Goal: Use online tool/utility: Utilize a website feature to perform a specific function

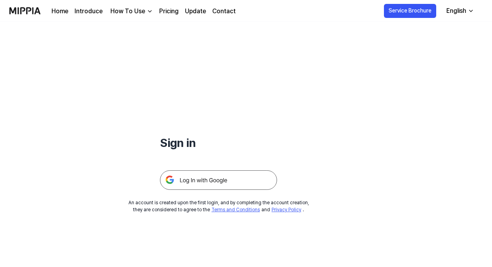
click at [278, 237] on div "Sign in An account is created upon the first login, and by completing the accou…" at bounding box center [246, 144] width 492 height 245
click at [31, 9] on img at bounding box center [24, 10] width 31 height 21
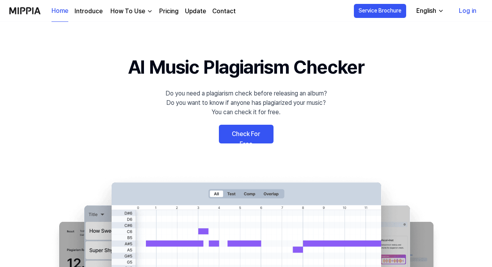
click at [257, 133] on link "Check For Free" at bounding box center [246, 134] width 55 height 19
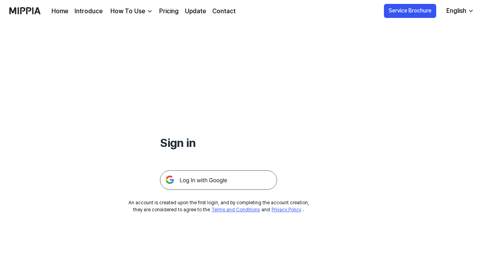
click at [234, 177] on img at bounding box center [218, 179] width 117 height 19
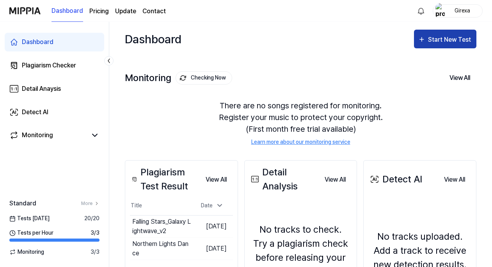
click at [443, 39] on div "Start New Test" at bounding box center [450, 40] width 44 height 10
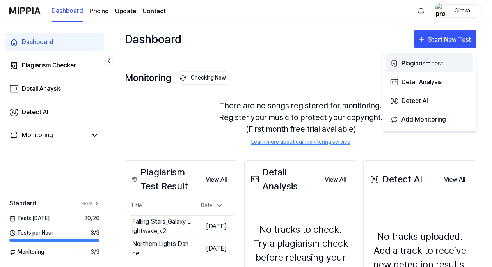
click at [417, 61] on div "Plagiarism test" at bounding box center [435, 63] width 68 height 10
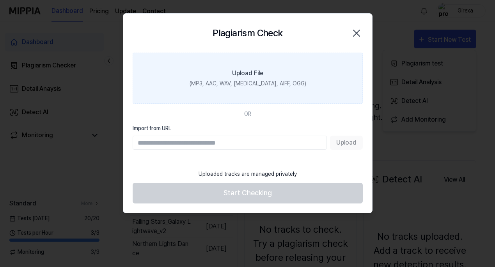
click at [242, 80] on div "(MP3, AAC, WAV, FLAC, AIFF, OGG)" at bounding box center [247, 84] width 117 height 8
click at [0, 0] on input "Upload File (MP3, AAC, WAV, FLAC, AIFF, OGG)" at bounding box center [0, 0] width 0 height 0
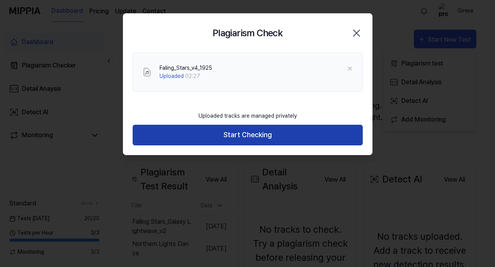
click at [287, 137] on button "Start Checking" at bounding box center [248, 135] width 230 height 21
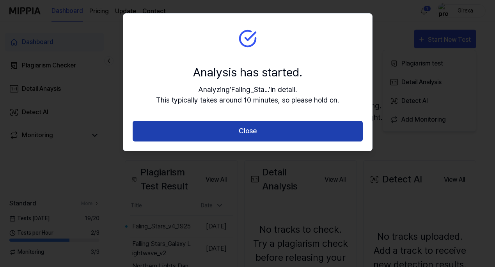
click at [211, 131] on button "Close" at bounding box center [248, 131] width 230 height 21
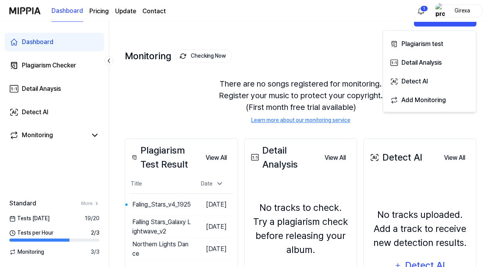
scroll to position [23, 0]
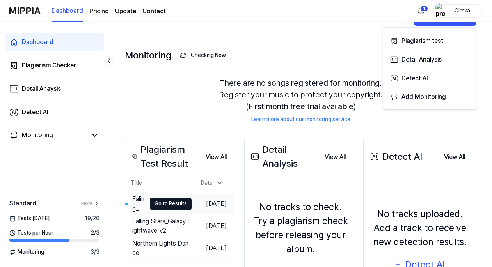
click at [158, 201] on button "Go to Results" at bounding box center [171, 204] width 42 height 12
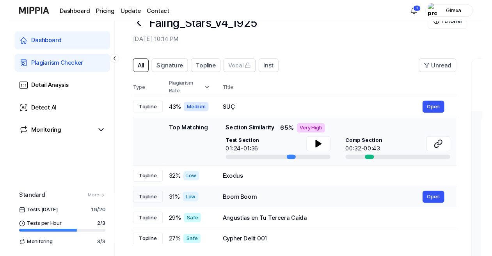
scroll to position [16, 0]
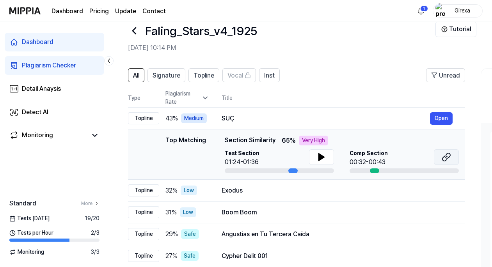
click at [443, 157] on icon at bounding box center [444, 158] width 5 height 5
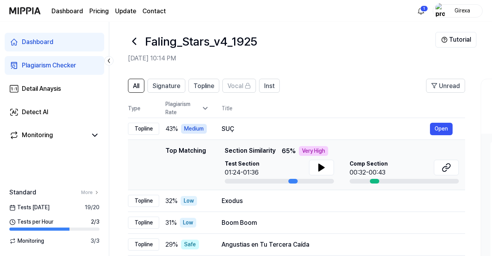
scroll to position [3, 0]
